Goal: Find specific page/section: Find specific page/section

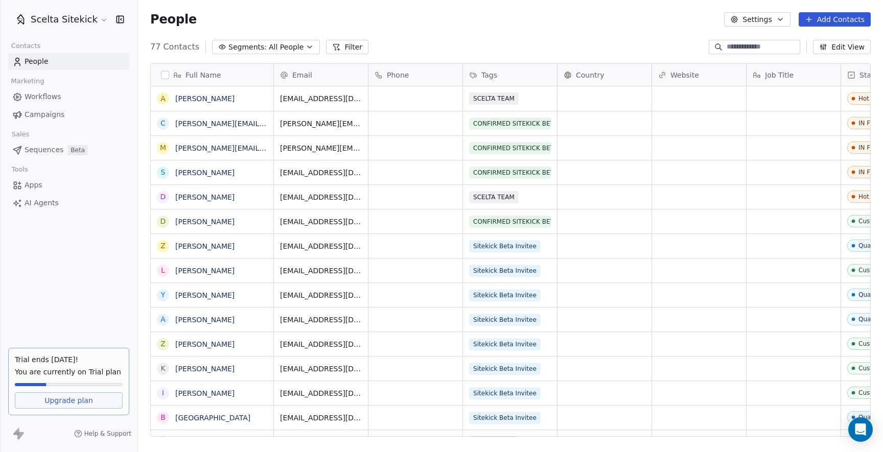
scroll to position [397, 745]
click at [295, 43] on span "All People" at bounding box center [286, 47] width 35 height 11
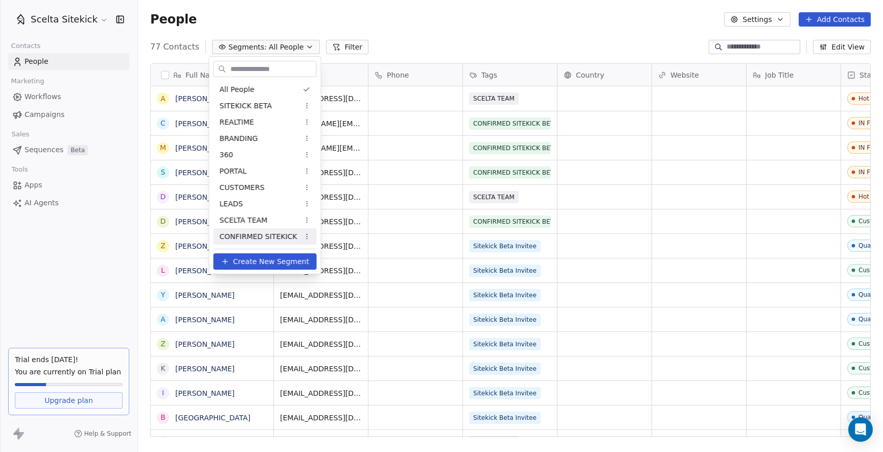
click at [244, 234] on span "CONFIRMED SITEKICK" at bounding box center [259, 236] width 78 height 11
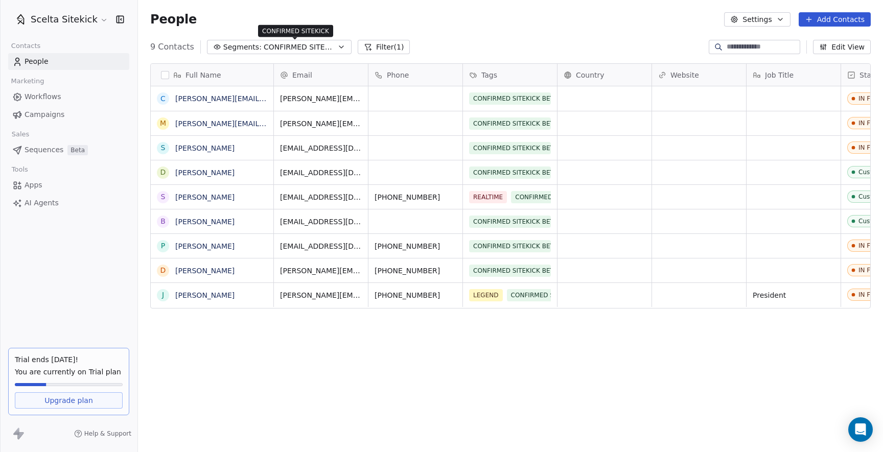
click at [307, 47] on span "CONFIRMED SITEKICK" at bounding box center [300, 47] width 72 height 11
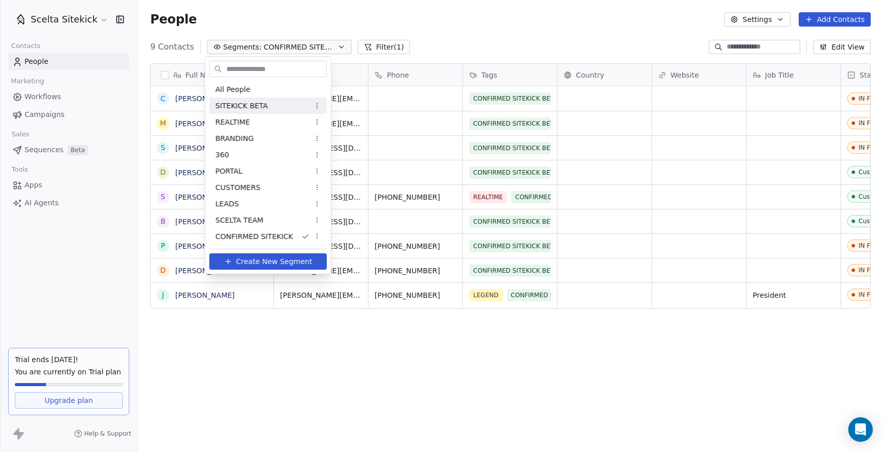
click at [251, 109] on span "SITEKICK BETA" at bounding box center [242, 106] width 53 height 11
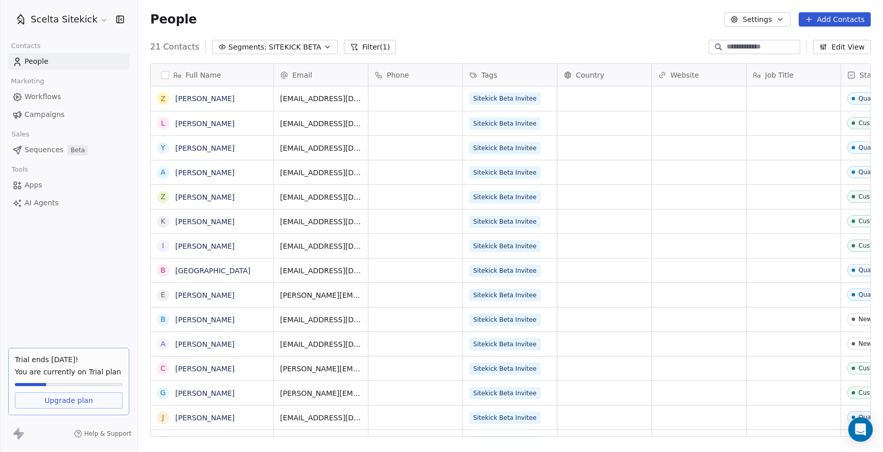
click at [284, 42] on span "SITEKICK BETA" at bounding box center [295, 47] width 53 height 11
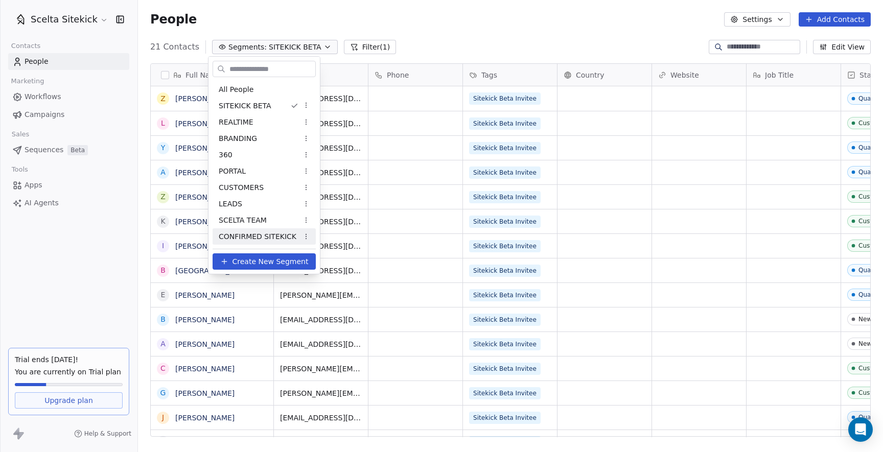
click at [256, 232] on span "CONFIRMED SITEKICK" at bounding box center [258, 236] width 78 height 11
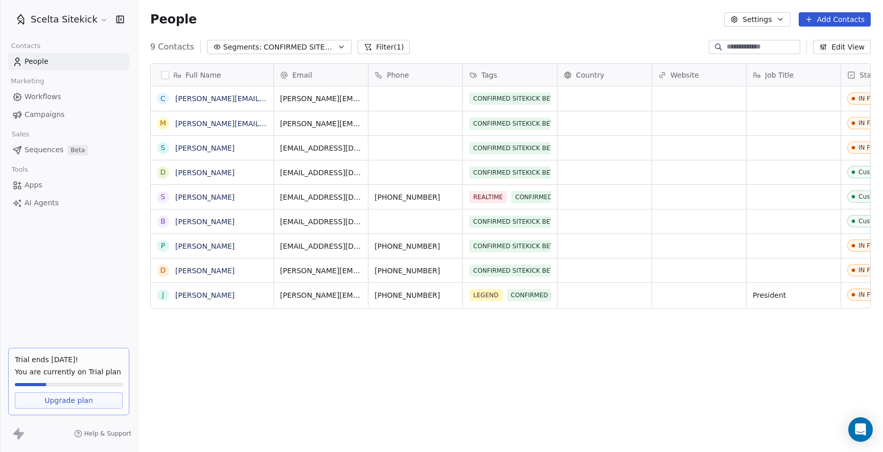
click at [320, 41] on button "Segments: CONFIRMED SITEKICK" at bounding box center [279, 47] width 145 height 14
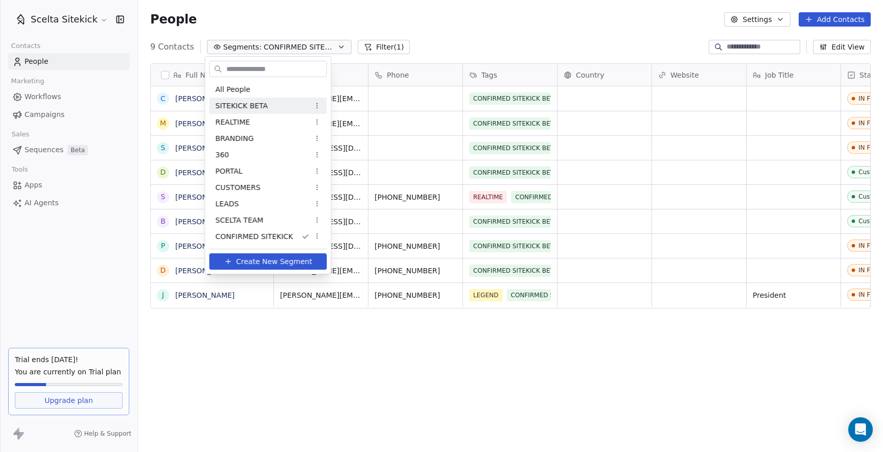
click at [257, 99] on div "SITEKICK BETA" at bounding box center [268, 106] width 118 height 16
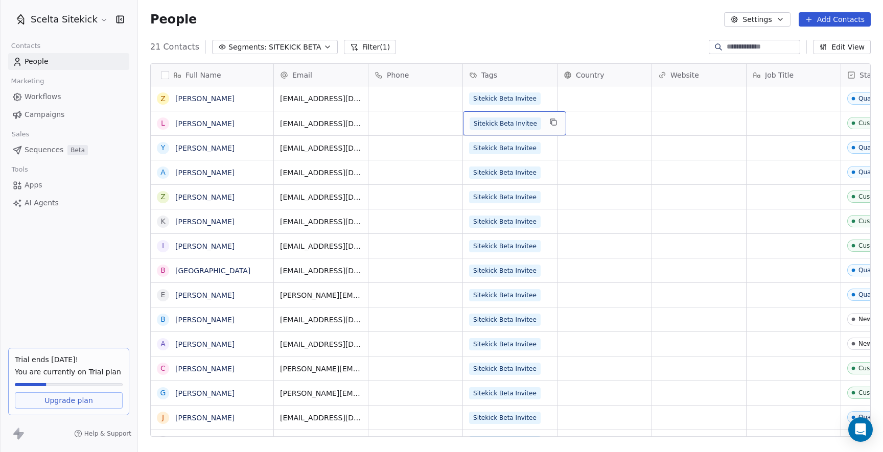
click at [525, 122] on span "Sitekick Beta Invitee" at bounding box center [506, 124] width 72 height 12
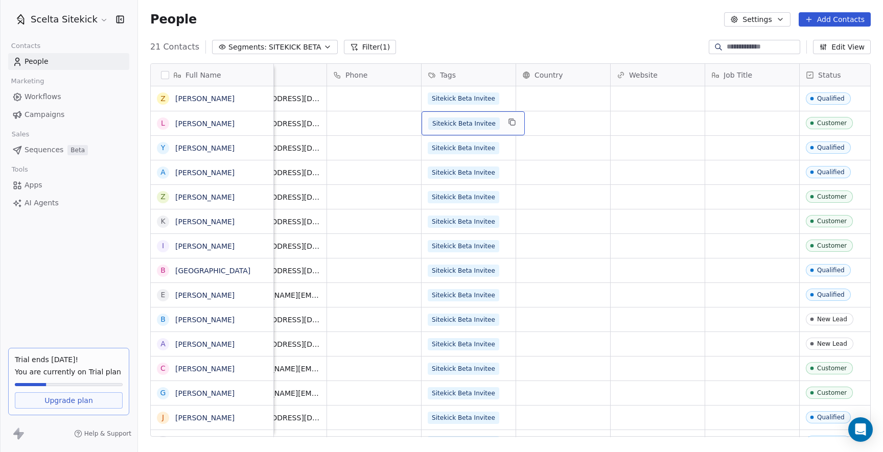
scroll to position [0, 0]
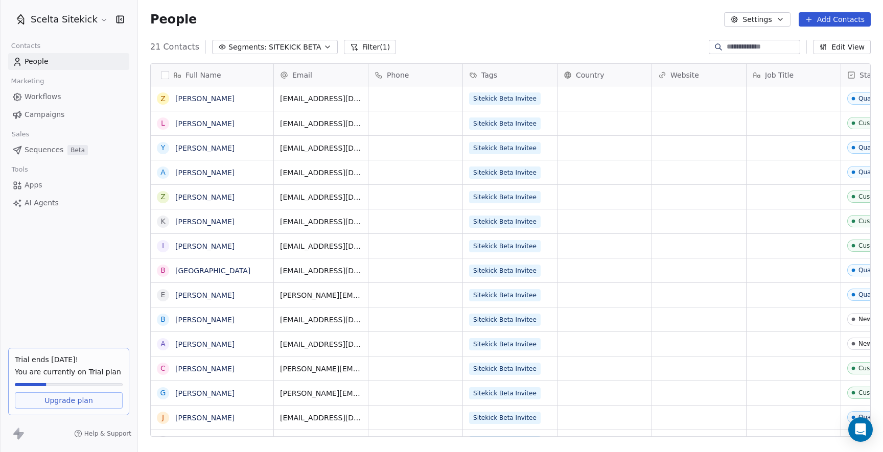
click at [861, 41] on button "Edit View" at bounding box center [842, 47] width 58 height 14
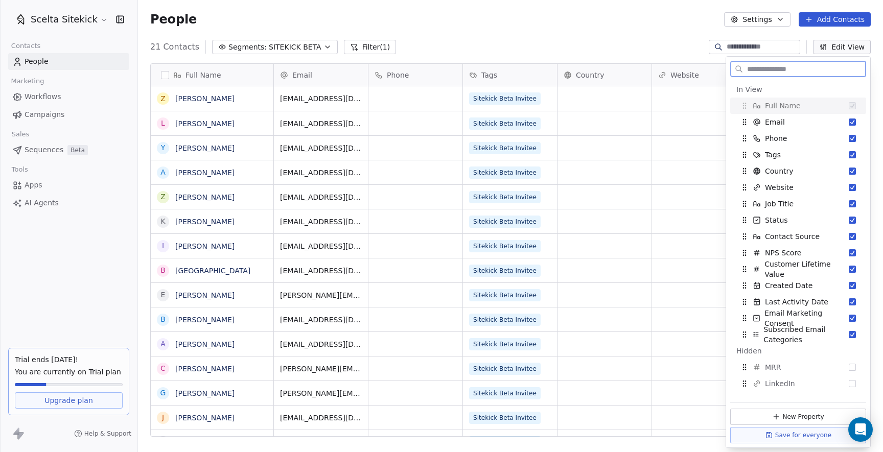
click at [863, 49] on button "Edit View" at bounding box center [842, 47] width 58 height 14
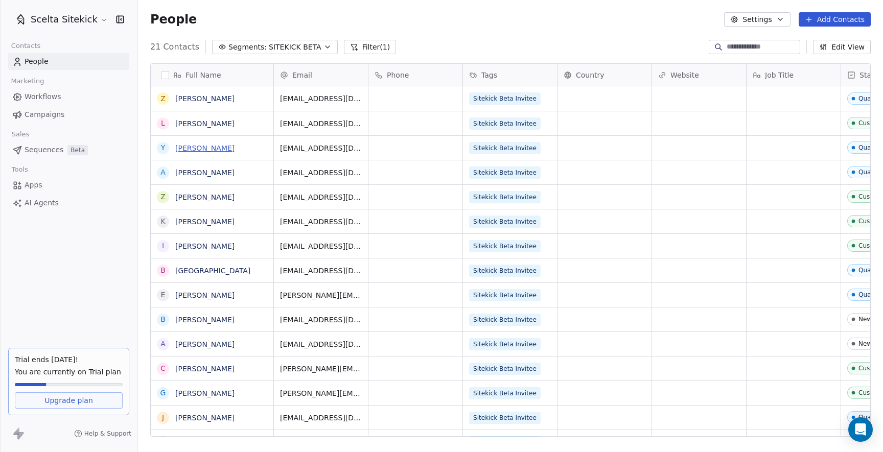
click at [202, 151] on link "[PERSON_NAME]" at bounding box center [204, 148] width 59 height 8
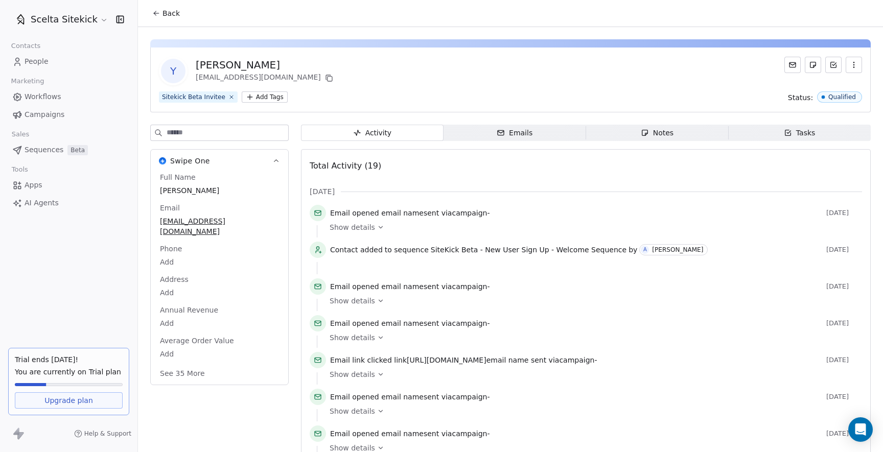
click at [155, 13] on icon at bounding box center [156, 13] width 5 height 0
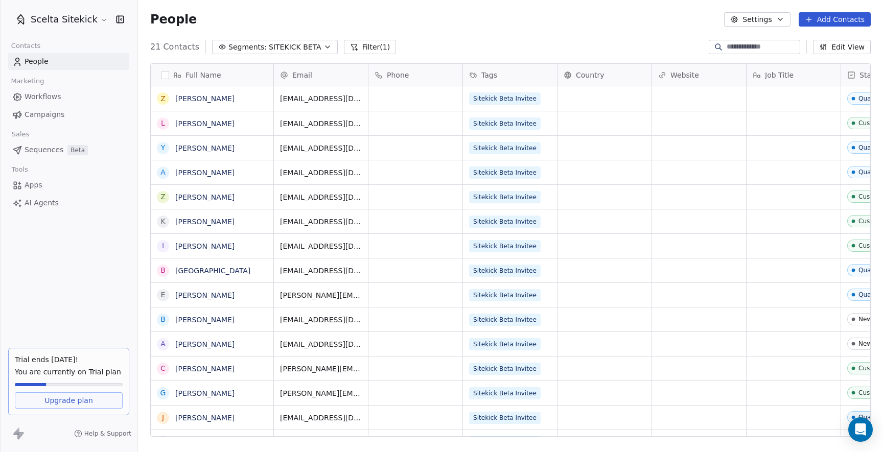
scroll to position [397, 745]
click at [193, 123] on link "[PERSON_NAME]" at bounding box center [204, 124] width 59 height 8
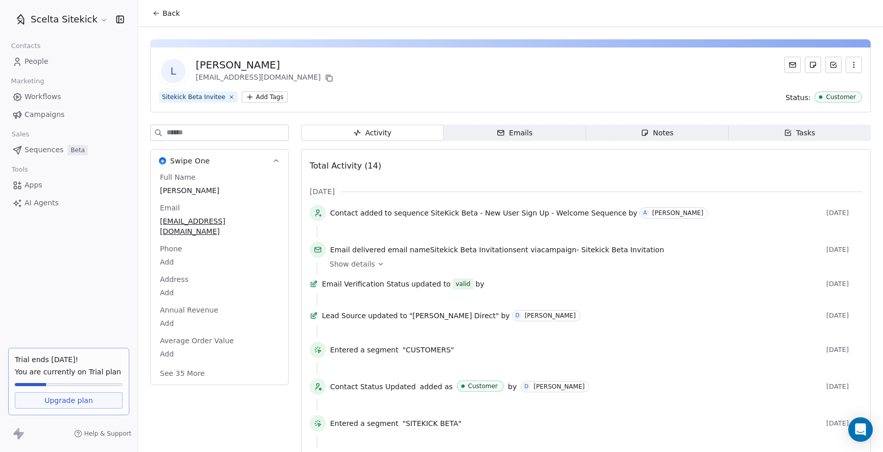
click at [519, 115] on div "L [PERSON_NAME] [EMAIL_ADDRESS][DOMAIN_NAME] Sitekick Beta Invitee Add Tags Sta…" at bounding box center [510, 353] width 745 height 652
click at [510, 123] on div "L [PERSON_NAME] [EMAIL_ADDRESS][DOMAIN_NAME] Sitekick Beta Invitee Add Tags Sta…" at bounding box center [510, 353] width 745 height 652
click at [502, 129] on icon "button" at bounding box center [501, 133] width 8 height 8
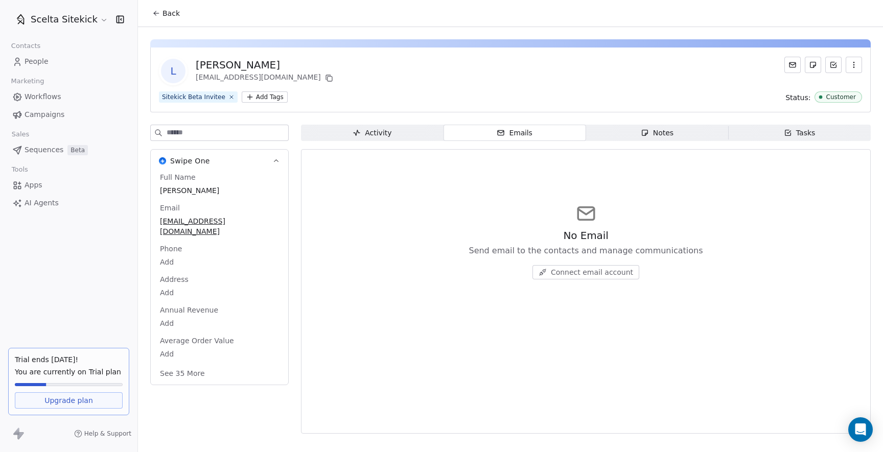
click at [380, 134] on div "Activity" at bounding box center [372, 133] width 39 height 11
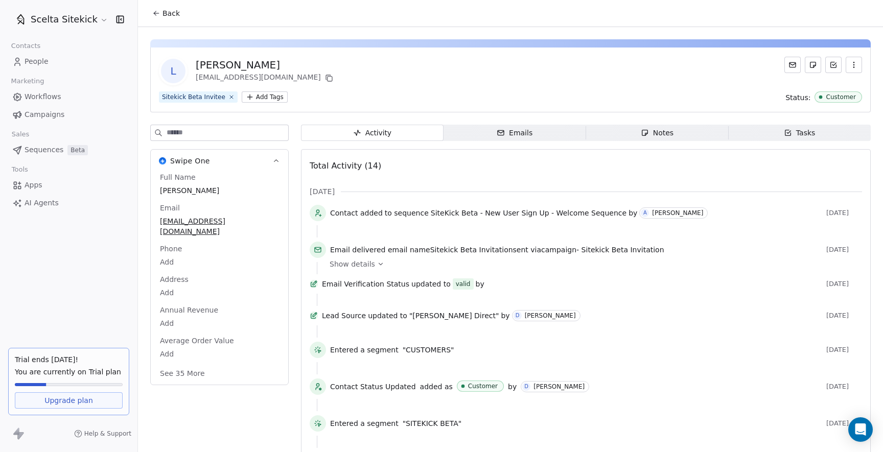
click at [260, 101] on html "Scelta Sitekick Contacts People Marketing Workflows Campaigns Sales Sequences B…" at bounding box center [441, 226] width 883 height 452
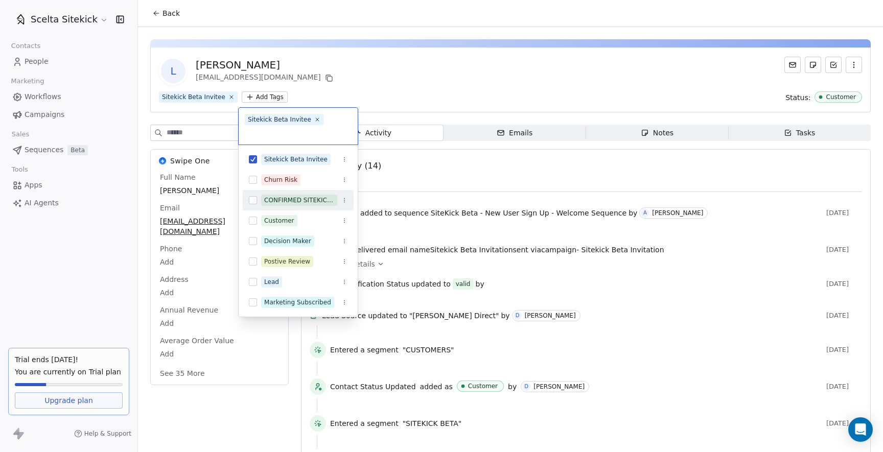
click at [252, 199] on button "Suggestions" at bounding box center [253, 200] width 8 height 8
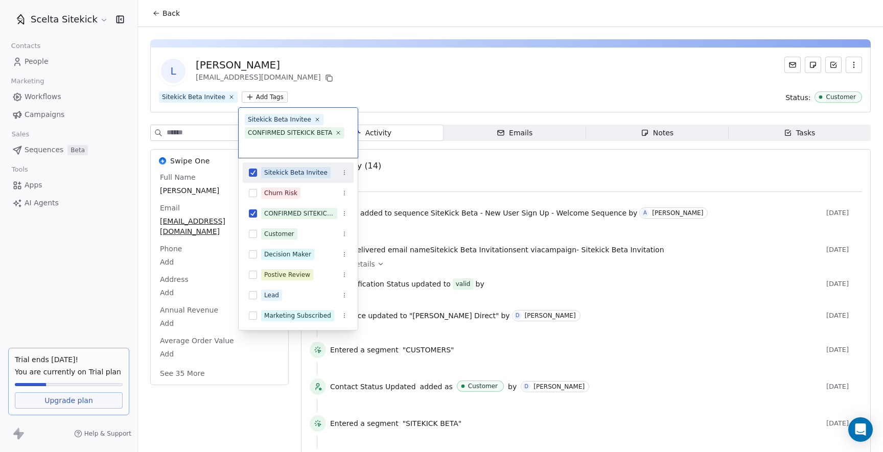
click at [441, 95] on html "Scelta Sitekick Contacts People Marketing Workflows Campaigns Sales Sequences B…" at bounding box center [441, 226] width 883 height 452
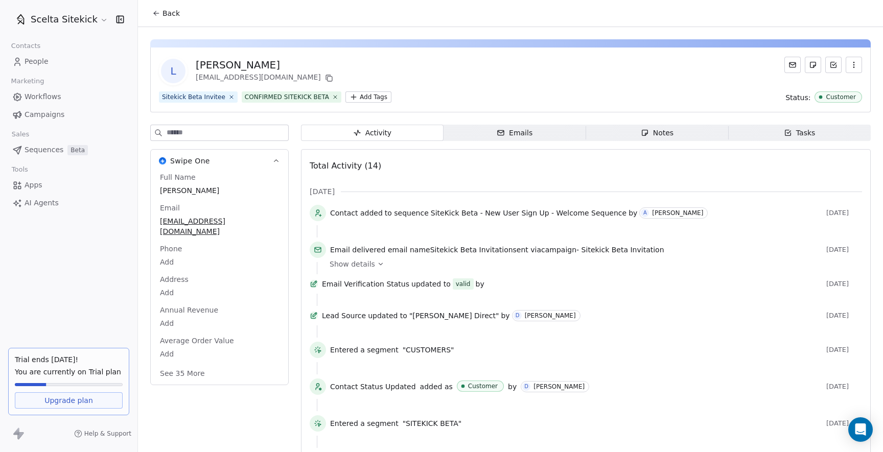
click at [164, 10] on span "Back" at bounding box center [170, 13] width 17 height 10
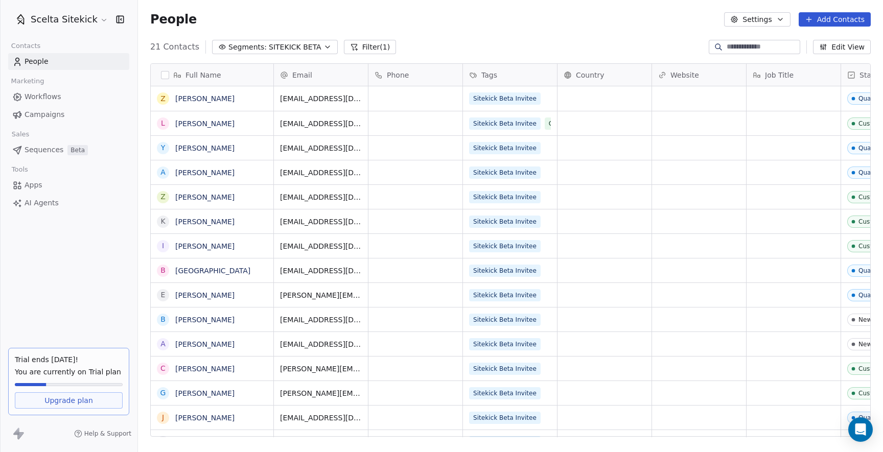
click at [245, 48] on span "Segments:" at bounding box center [247, 47] width 38 height 11
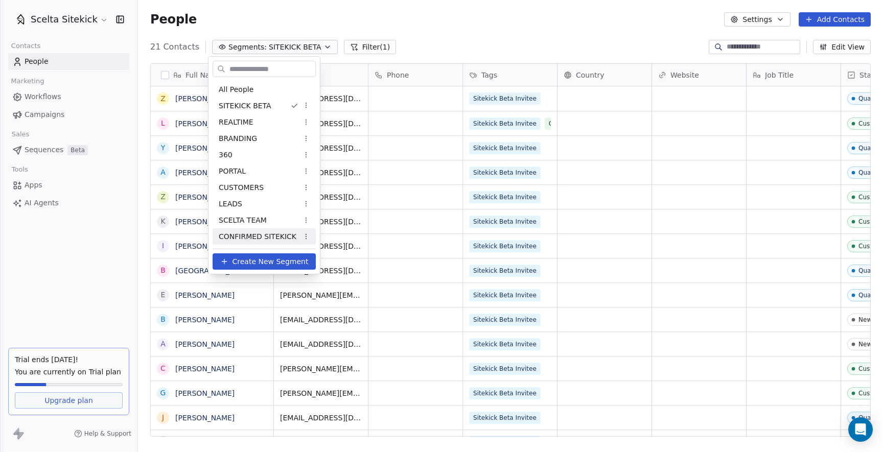
click at [254, 229] on div "CONFIRMED SITEKICK" at bounding box center [264, 236] width 103 height 16
